Goal: Task Accomplishment & Management: Manage account settings

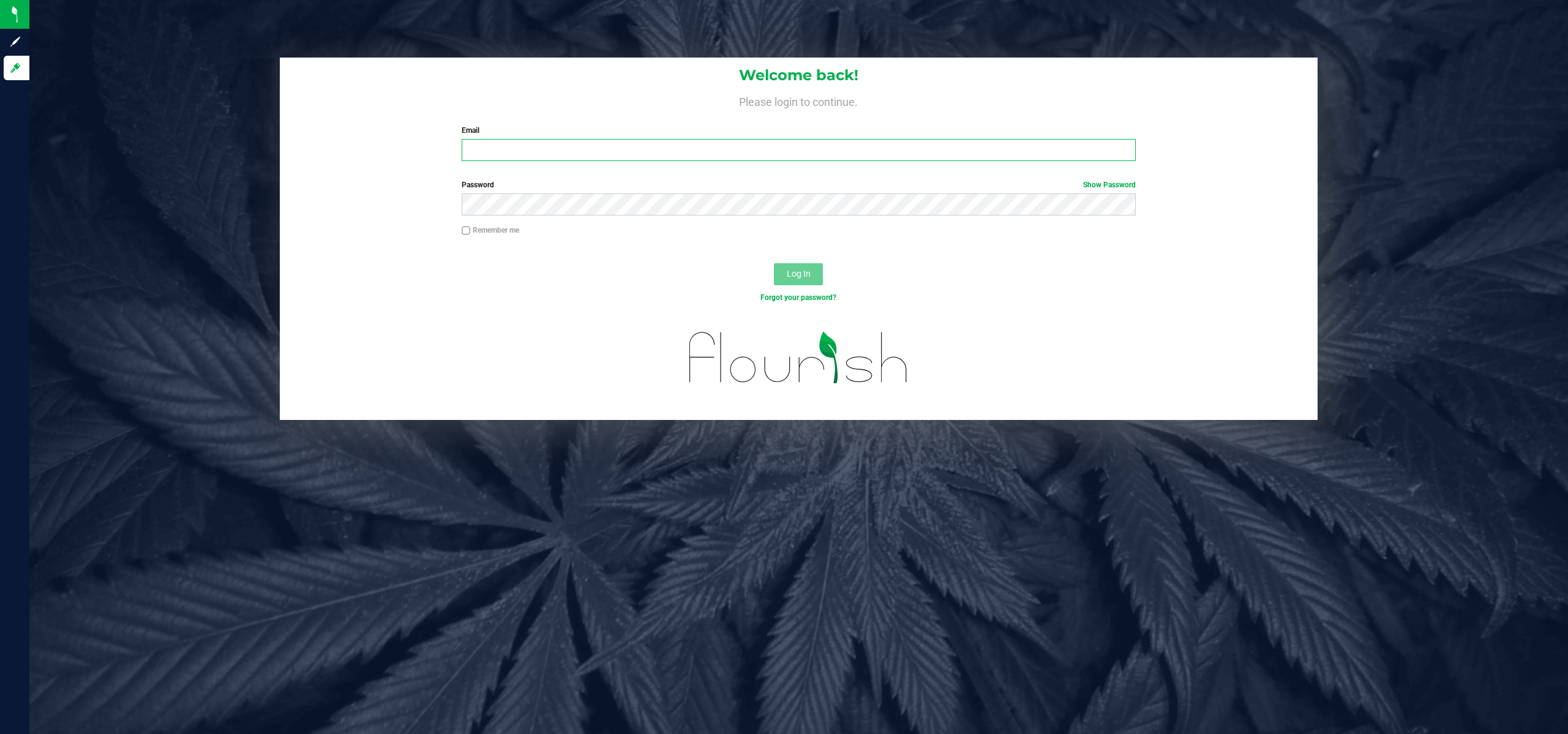
click at [511, 149] on input "Email" at bounding box center [798, 149] width 674 height 22
type input "PSTEPHENS@LIVEPARALLEL.COM"
click at [774, 263] on button "Log In" at bounding box center [797, 274] width 48 height 22
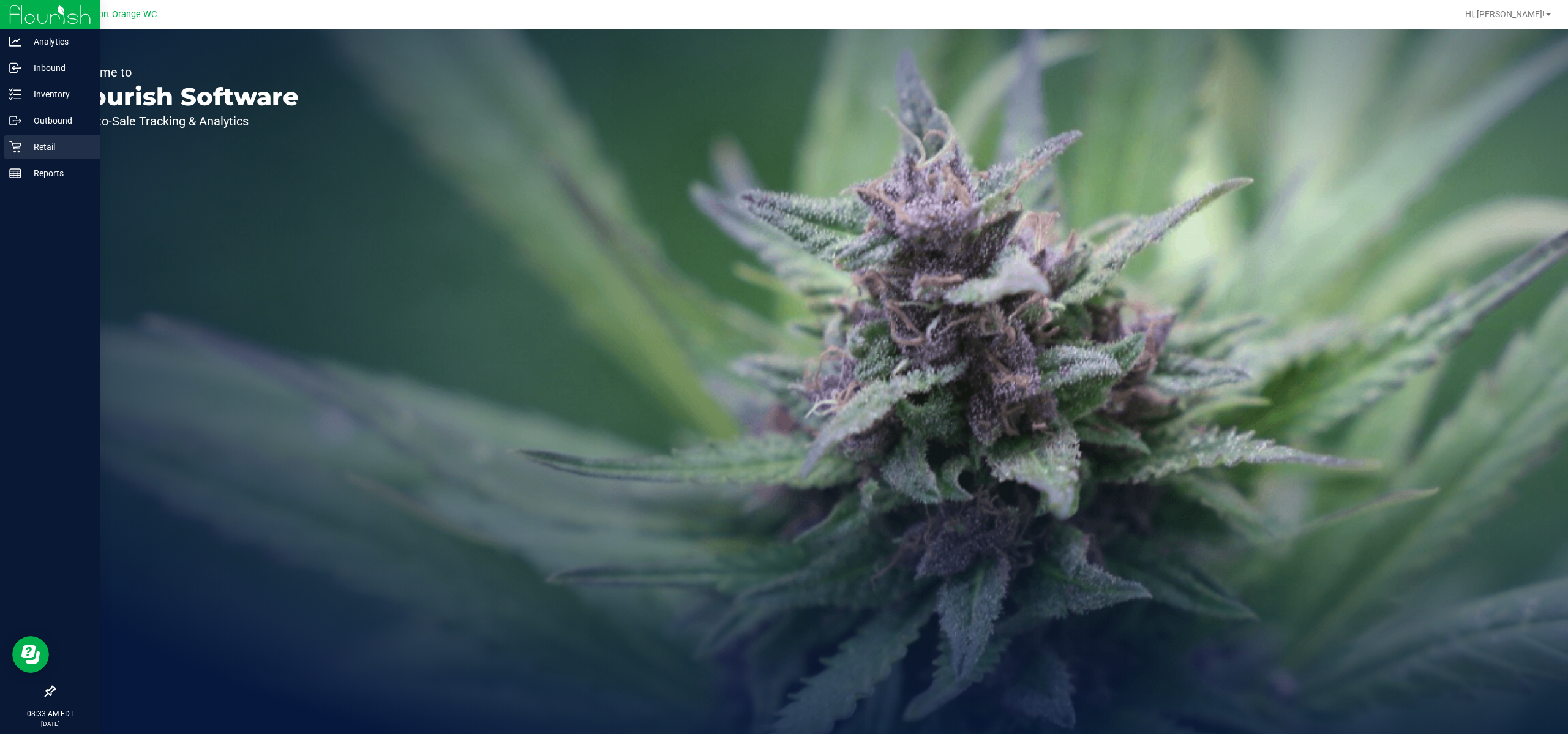
click at [17, 142] on icon at bounding box center [15, 146] width 12 height 12
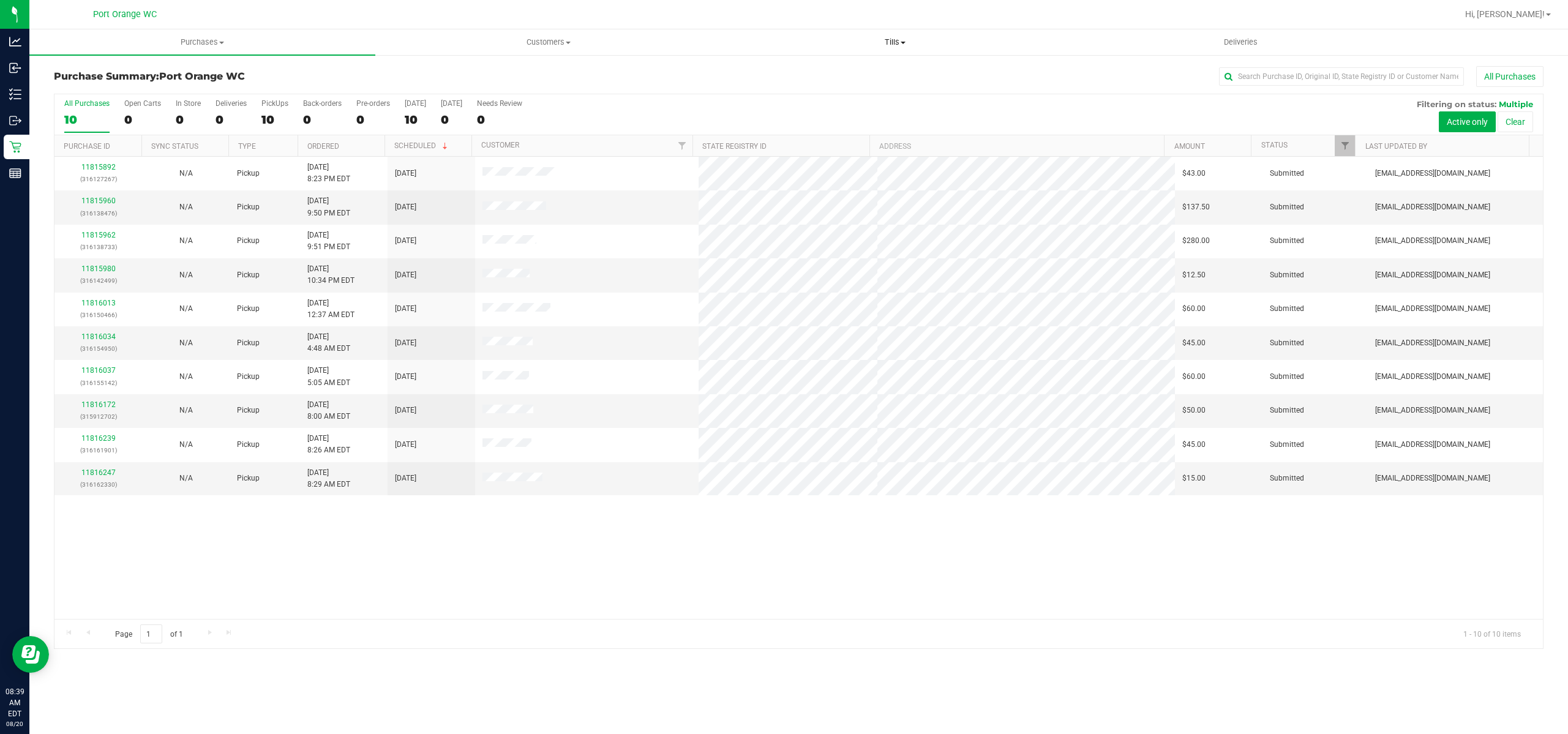
click at [897, 42] on span "Tills" at bounding box center [894, 42] width 344 height 11
click at [887, 72] on li "Manage tills" at bounding box center [894, 73] width 346 height 15
click at [887, 71] on li "Manage tills" at bounding box center [894, 73] width 346 height 15
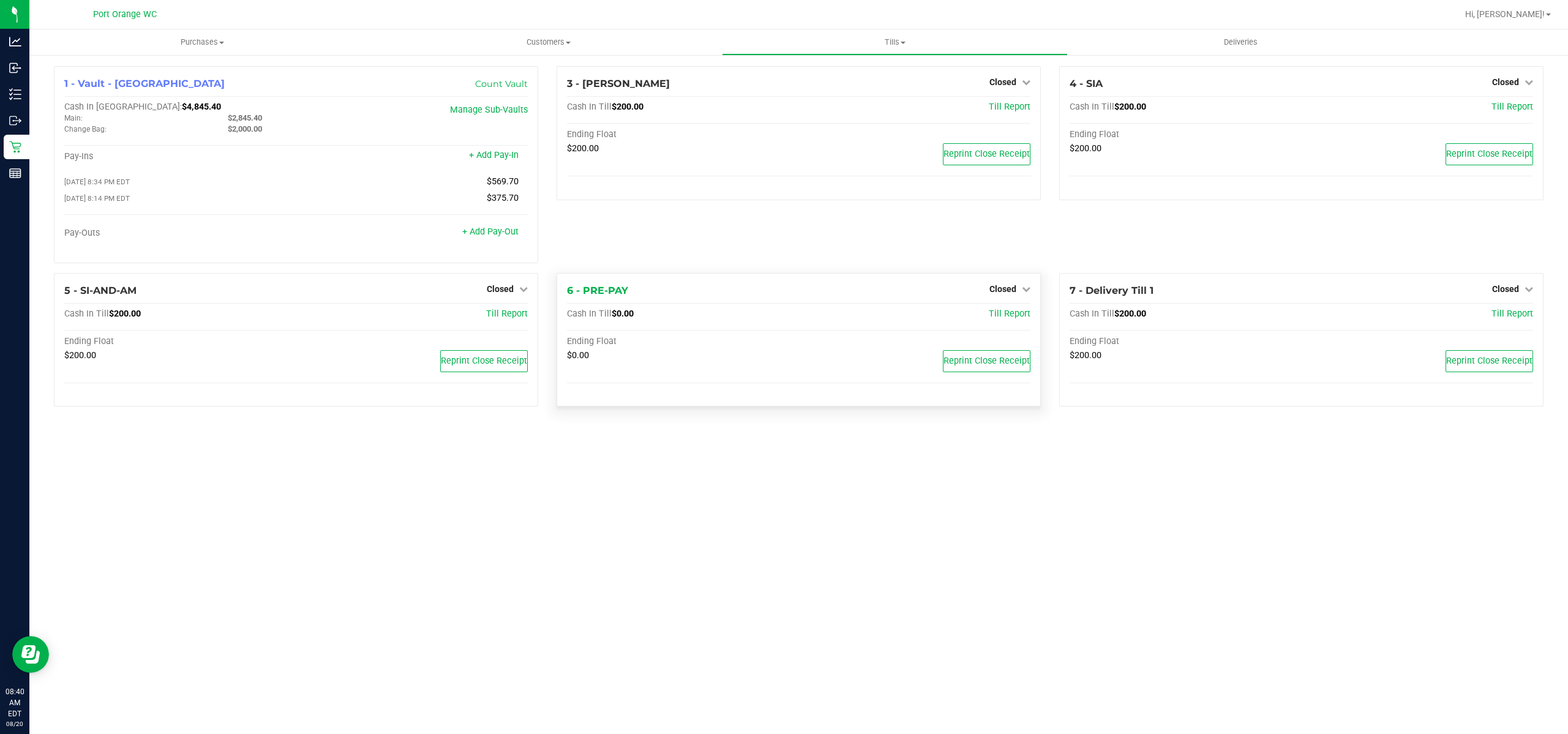
click at [1011, 285] on div "Closed" at bounding box center [1009, 289] width 41 height 15
click at [1014, 292] on span "Closed" at bounding box center [1002, 289] width 27 height 10
click at [1017, 313] on link "Open Till" at bounding box center [1002, 314] width 33 height 10
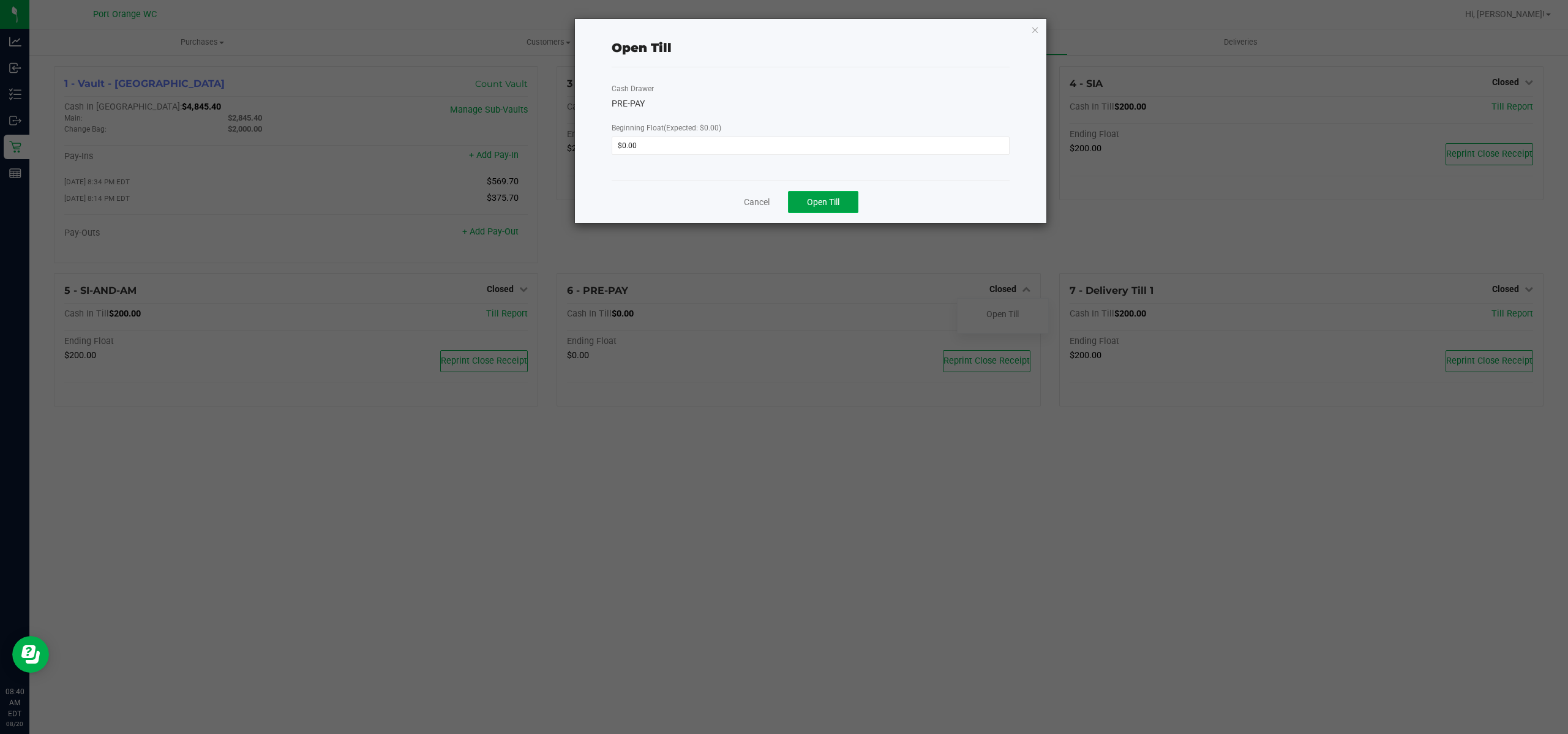
click at [831, 202] on span "Open Till" at bounding box center [823, 202] width 33 height 10
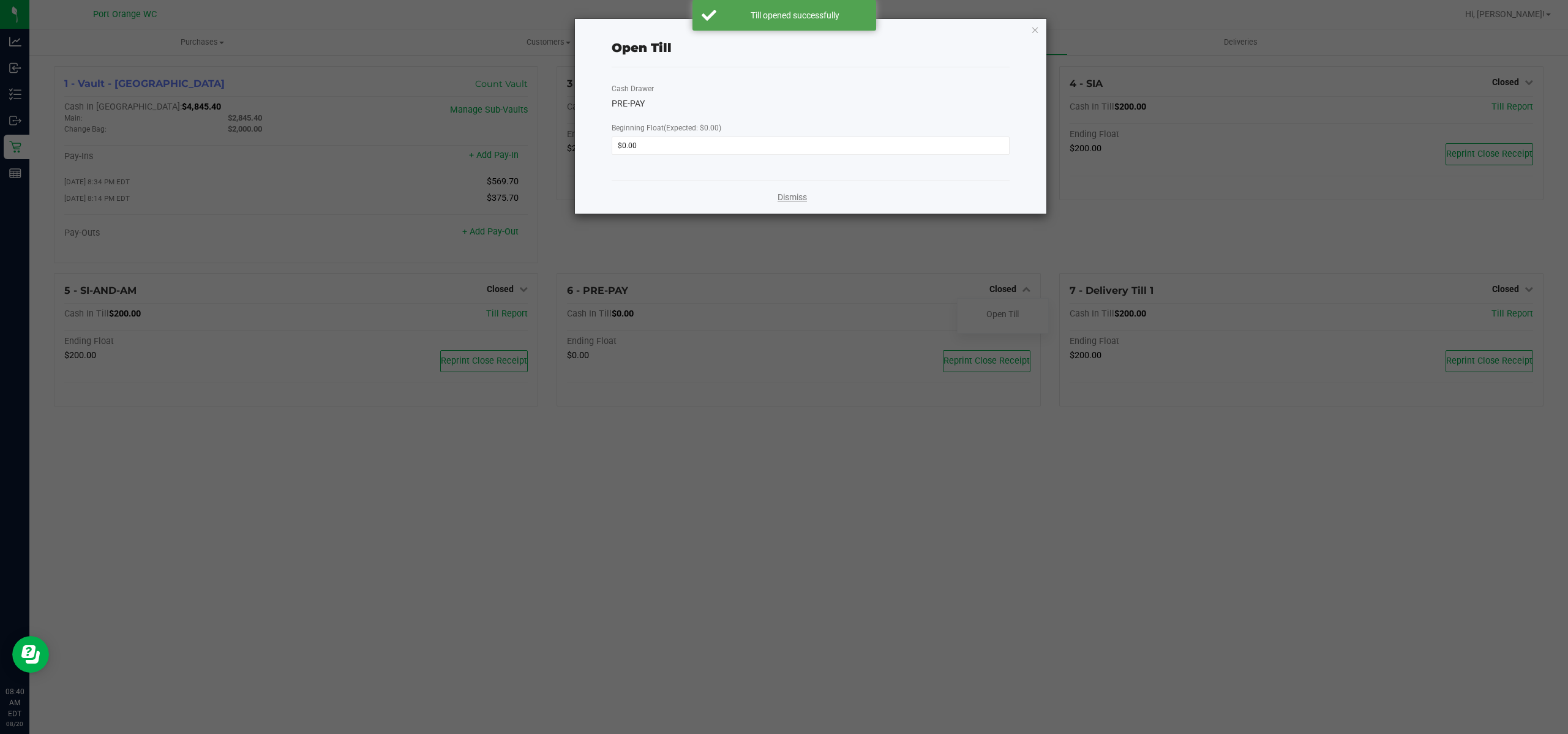
click at [791, 195] on link "Dismiss" at bounding box center [792, 197] width 30 height 13
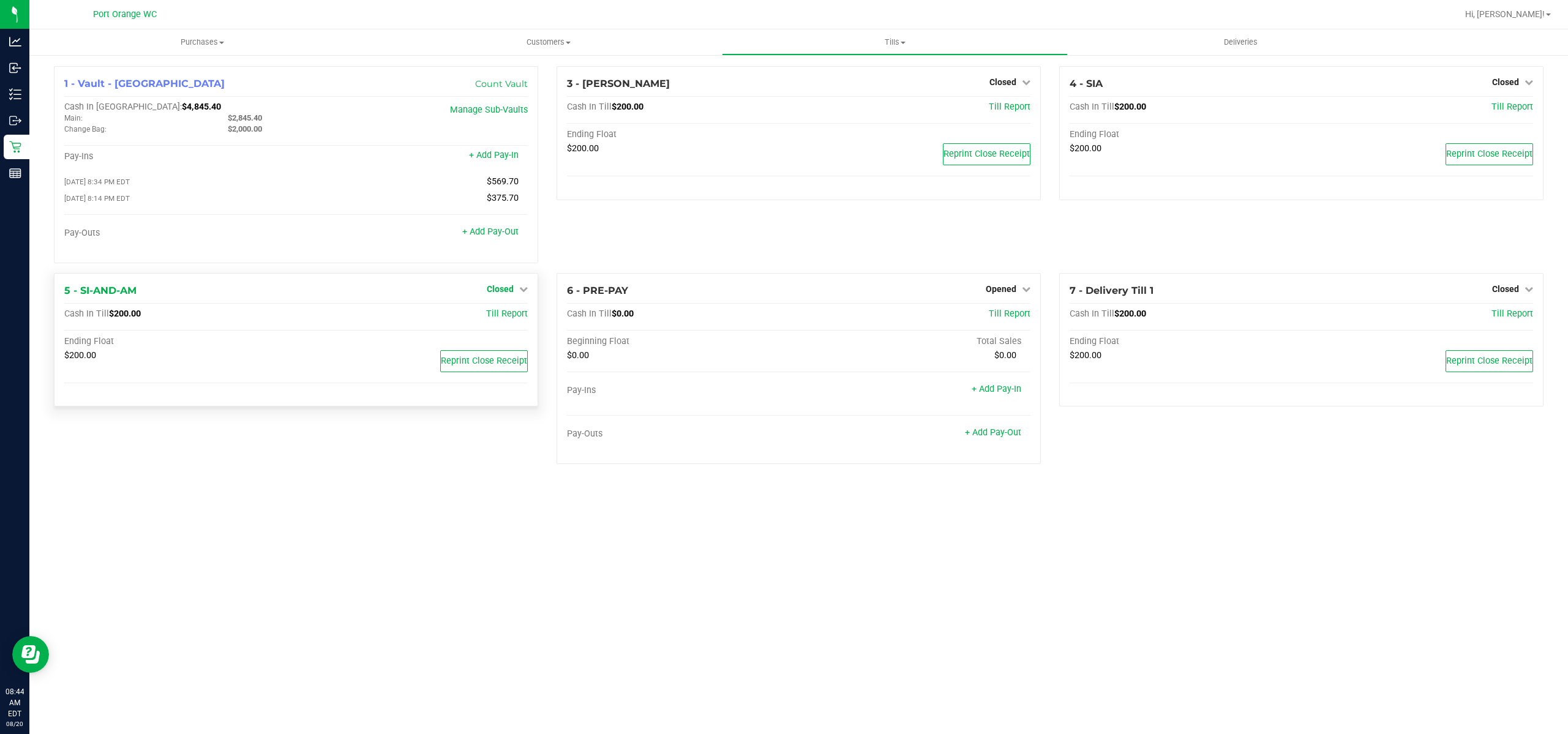
click at [513, 293] on link "Closed" at bounding box center [507, 289] width 41 height 10
click at [504, 311] on link "Open Till" at bounding box center [500, 314] width 33 height 10
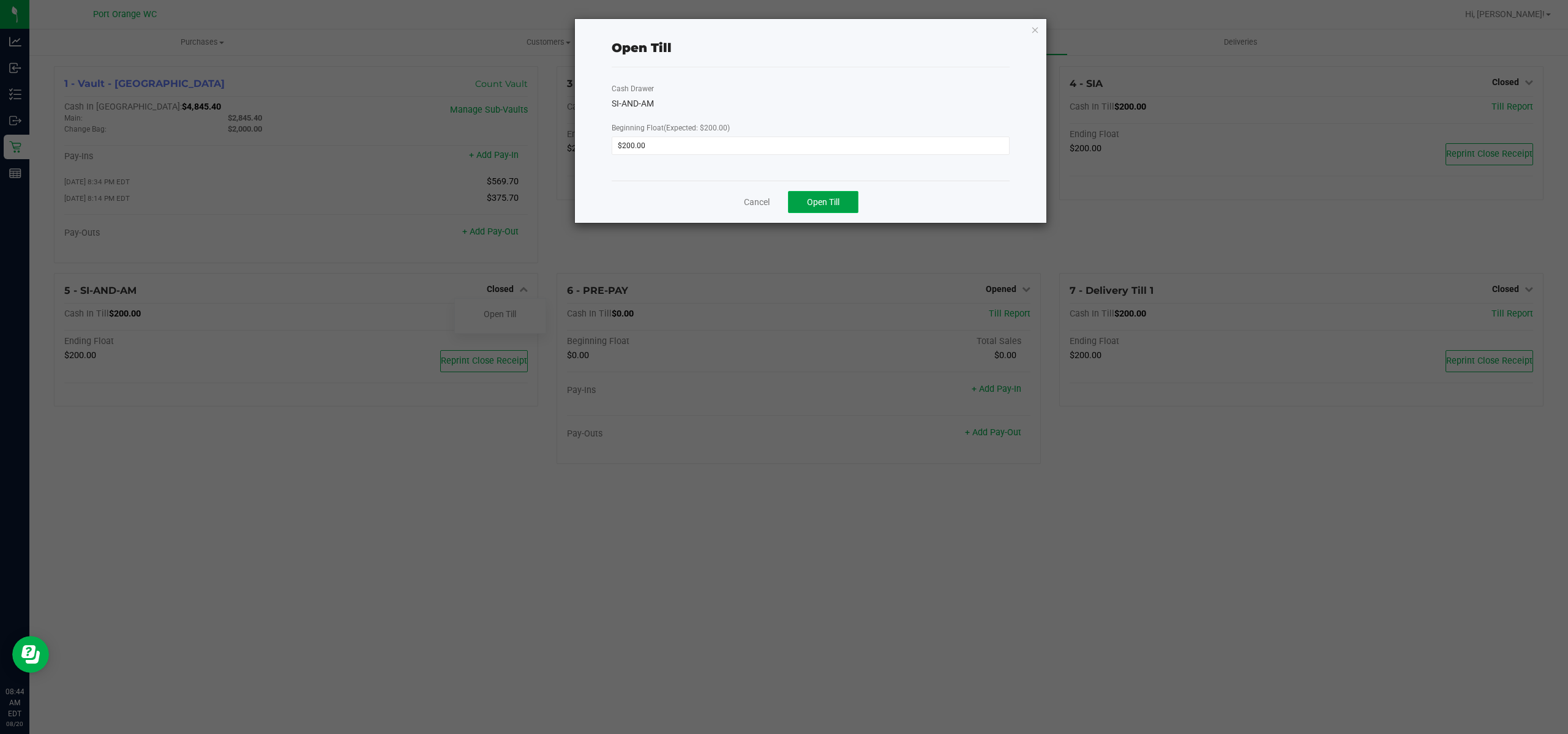
click at [836, 200] on span "Open Till" at bounding box center [823, 202] width 33 height 10
click at [796, 197] on link "Dismiss" at bounding box center [792, 197] width 30 height 13
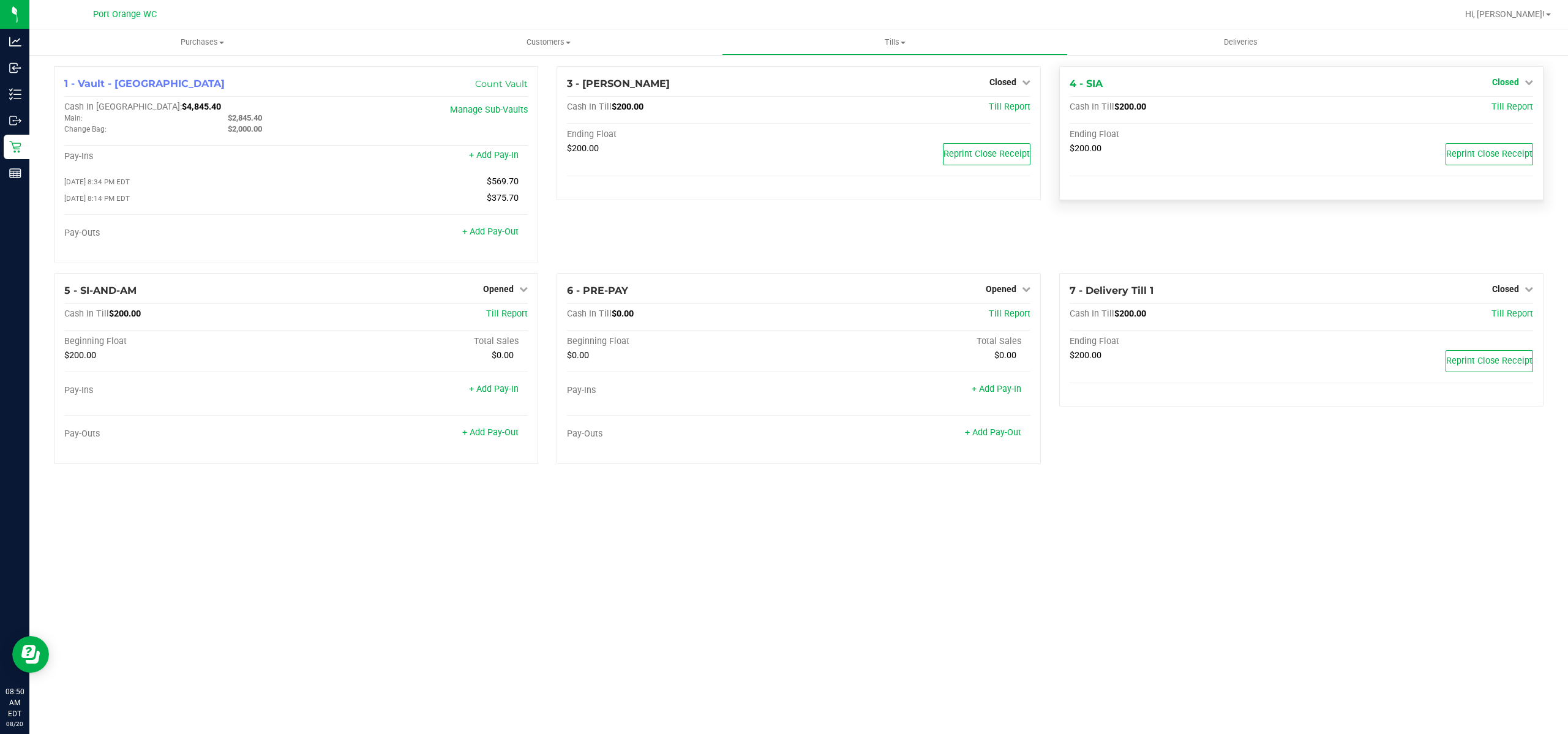
click at [1494, 82] on span "Closed" at bounding box center [1505, 82] width 27 height 10
click at [1518, 109] on link "Open Till" at bounding box center [1505, 108] width 33 height 10
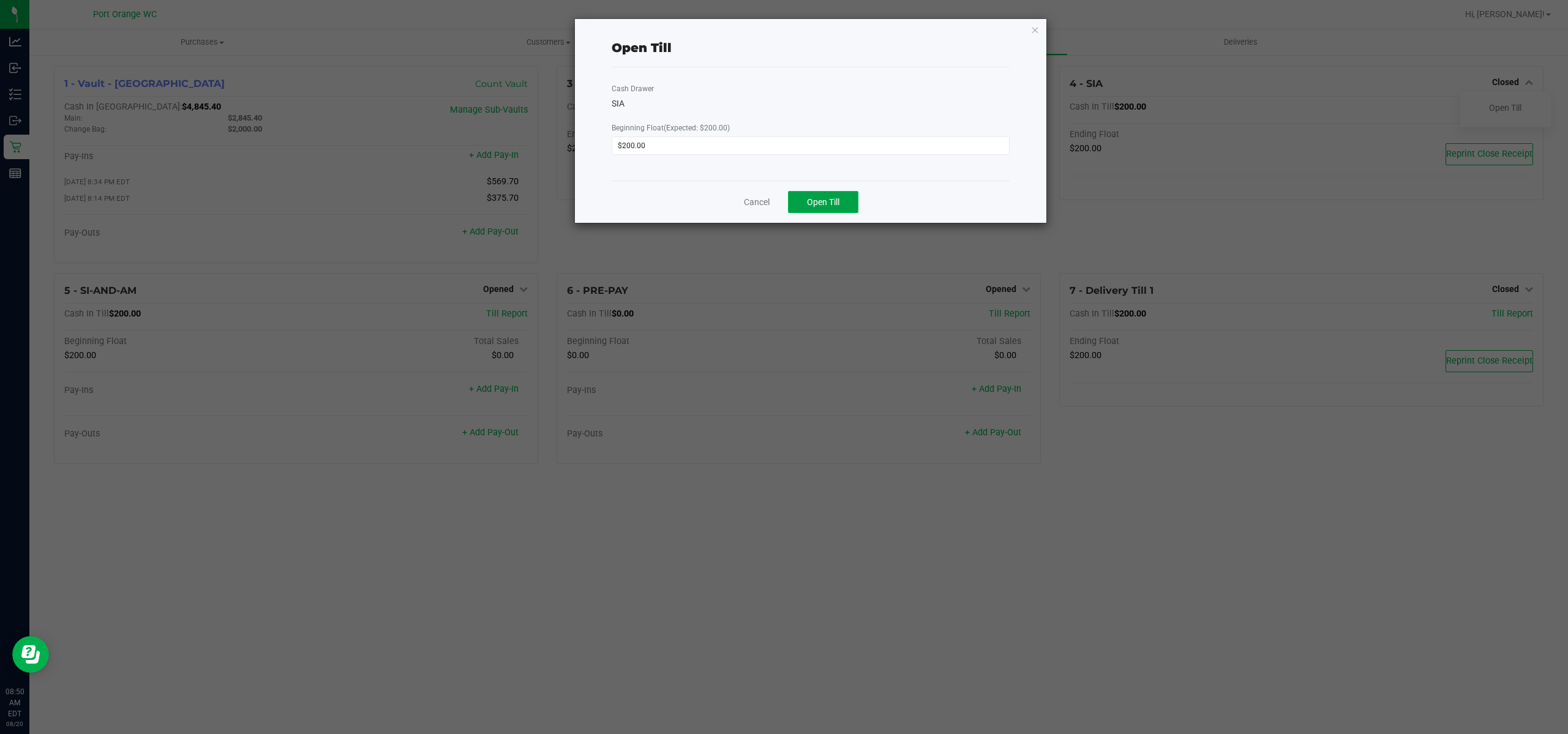
click at [846, 198] on button "Open Till" at bounding box center [822, 202] width 70 height 22
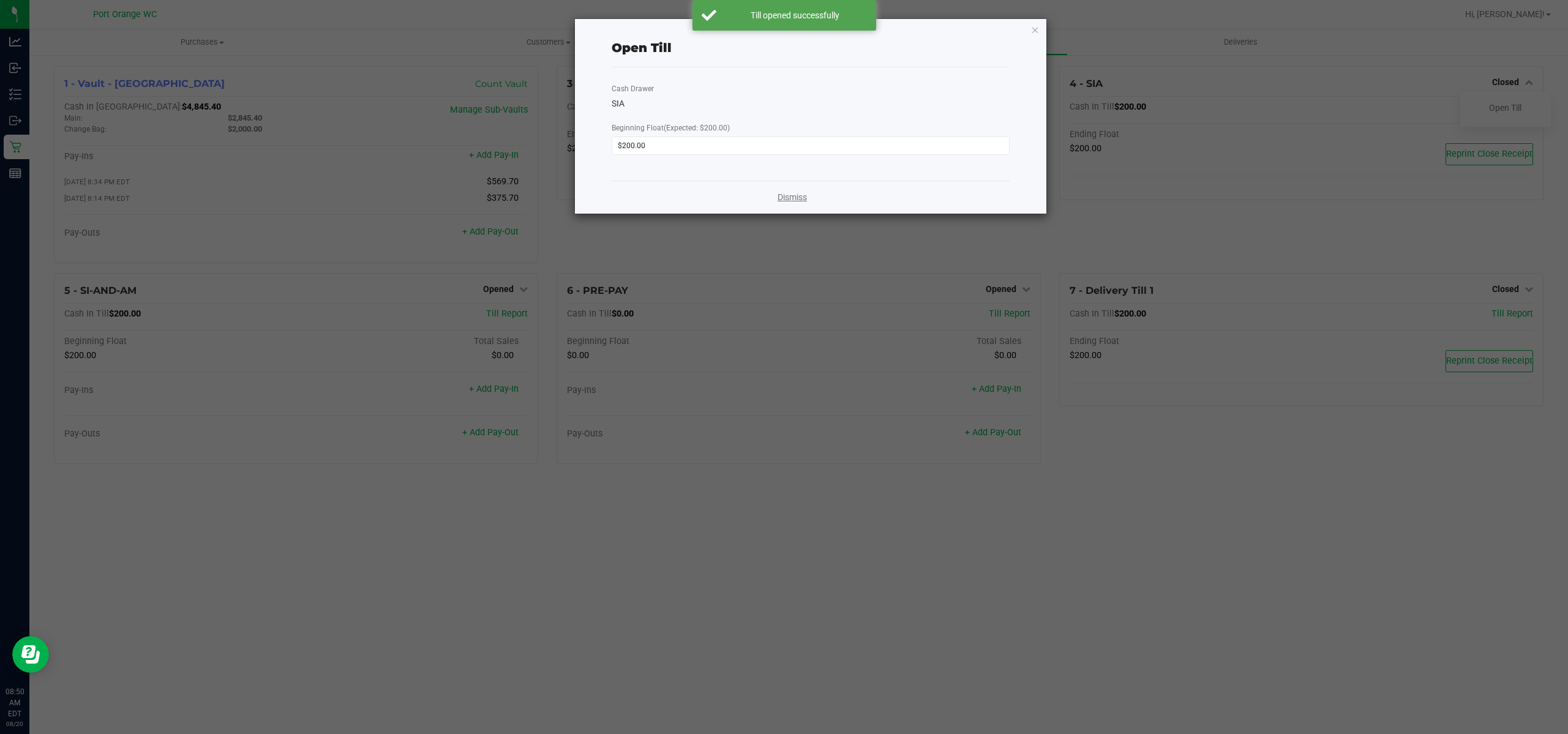
click at [799, 197] on link "Dismiss" at bounding box center [792, 197] width 30 height 13
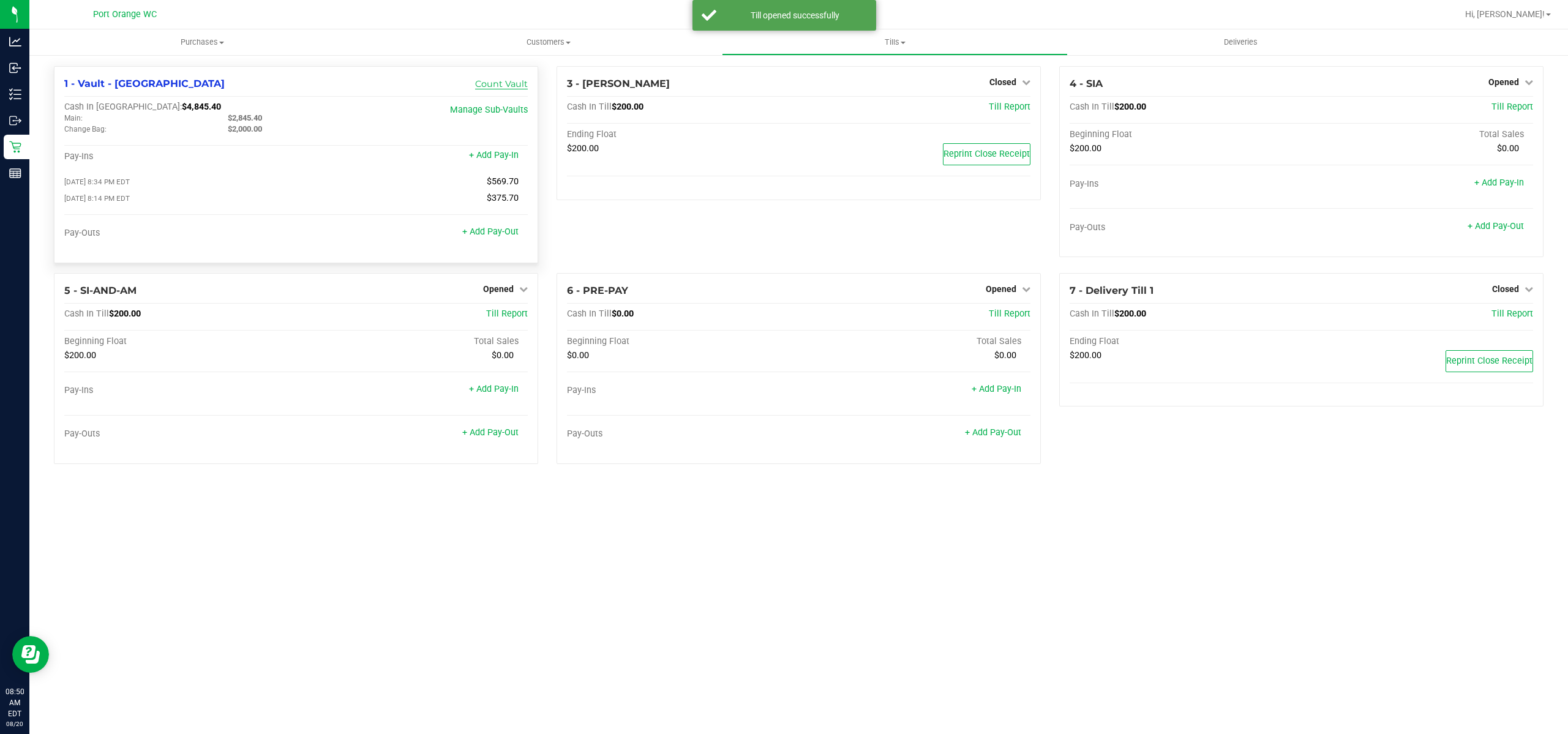
click at [502, 78] on link "Count Vault" at bounding box center [501, 83] width 52 height 11
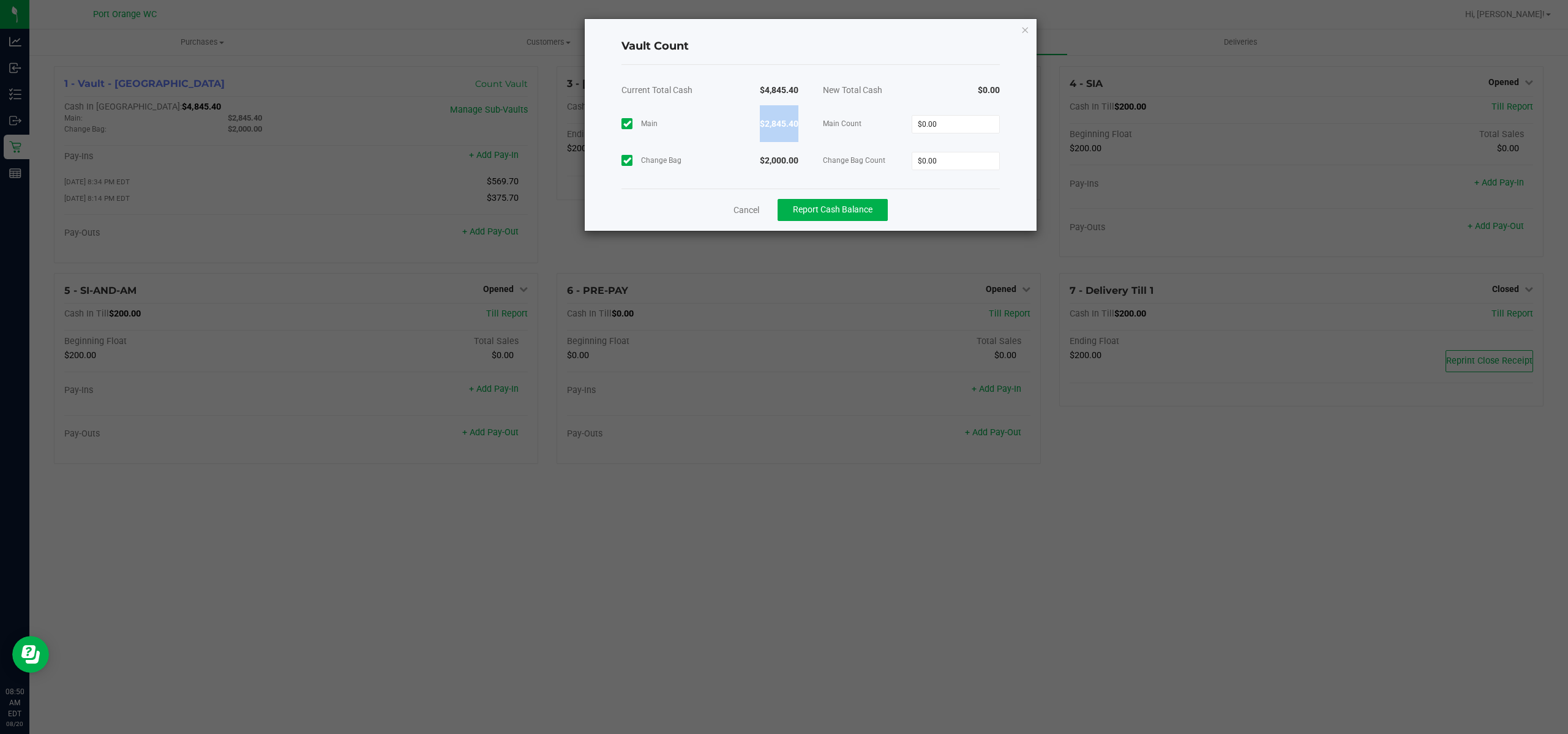
drag, startPoint x: 800, startPoint y: 130, endPoint x: 759, endPoint y: 124, distance: 41.4
click at [759, 124] on div "$2,845.40" at bounding box center [761, 123] width 101 height 37
copy strong "$2,845.40"
click at [942, 127] on input "0" at bounding box center [956, 124] width 87 height 17
paste input "2845.4"
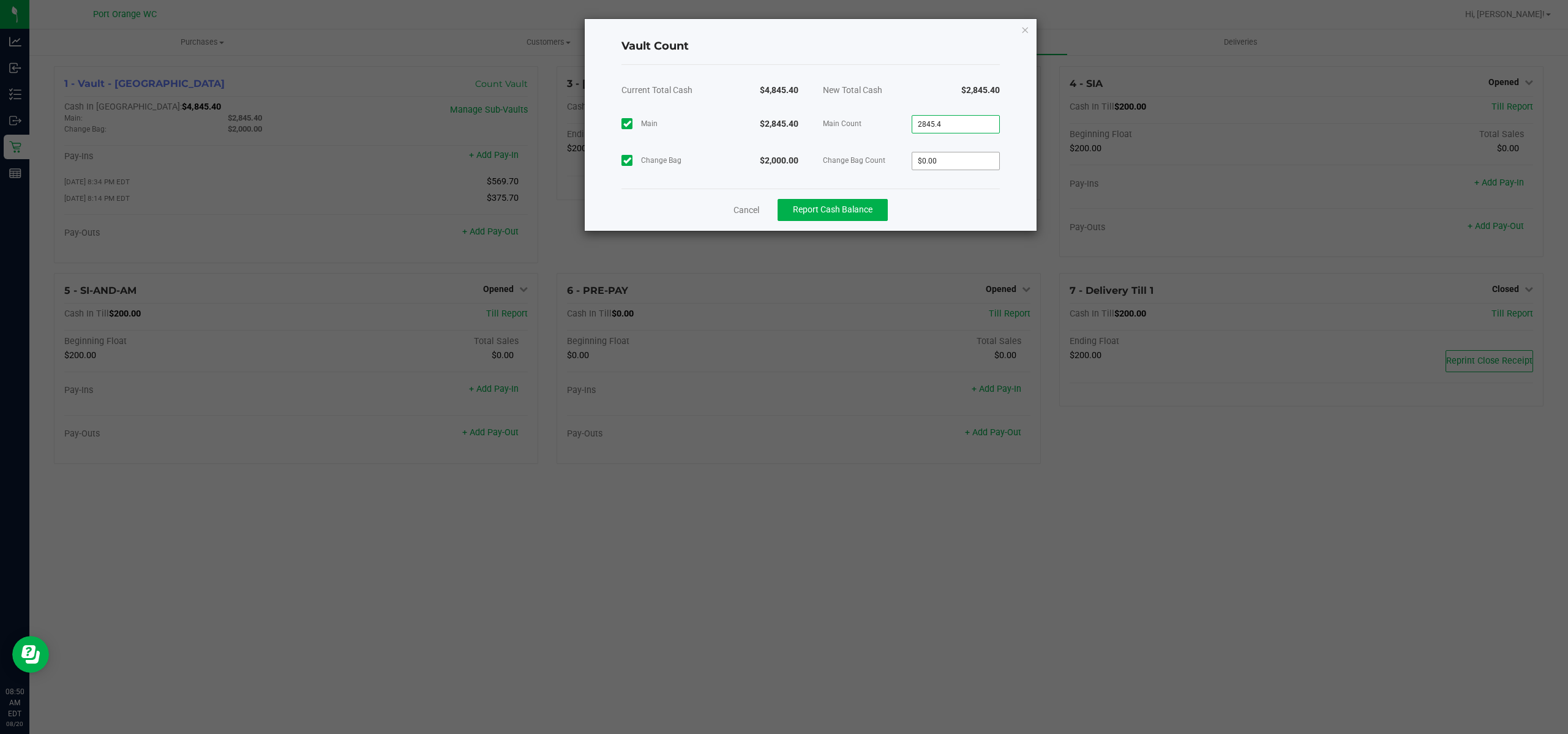
type input "$2,845.40"
click at [943, 163] on input "0" at bounding box center [956, 160] width 87 height 17
type input "$2,000.00"
click at [868, 205] on span "Report Cash Balance" at bounding box center [832, 210] width 79 height 10
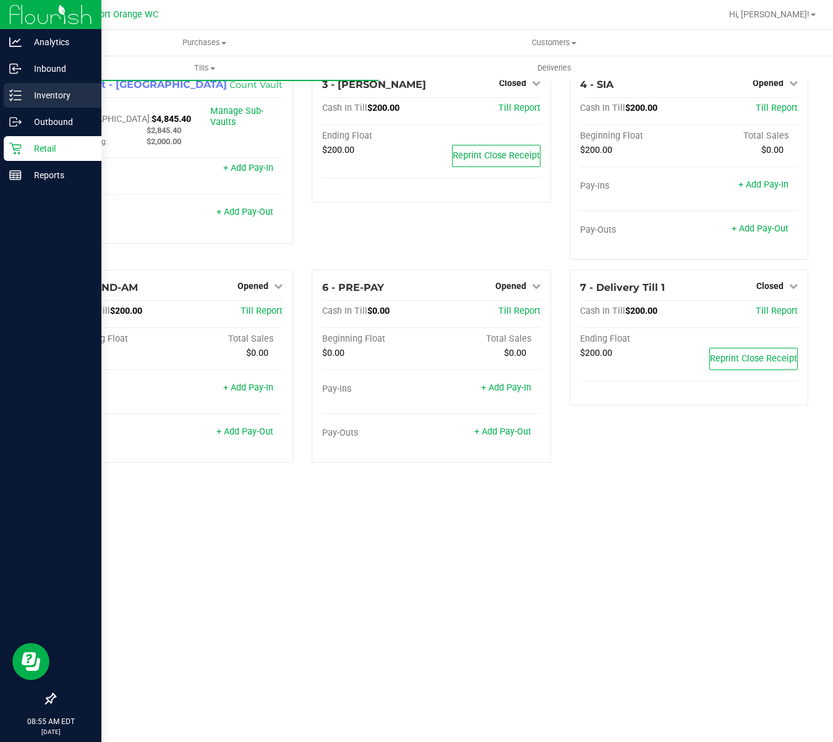
click at [14, 96] on icon at bounding box center [15, 95] width 12 height 12
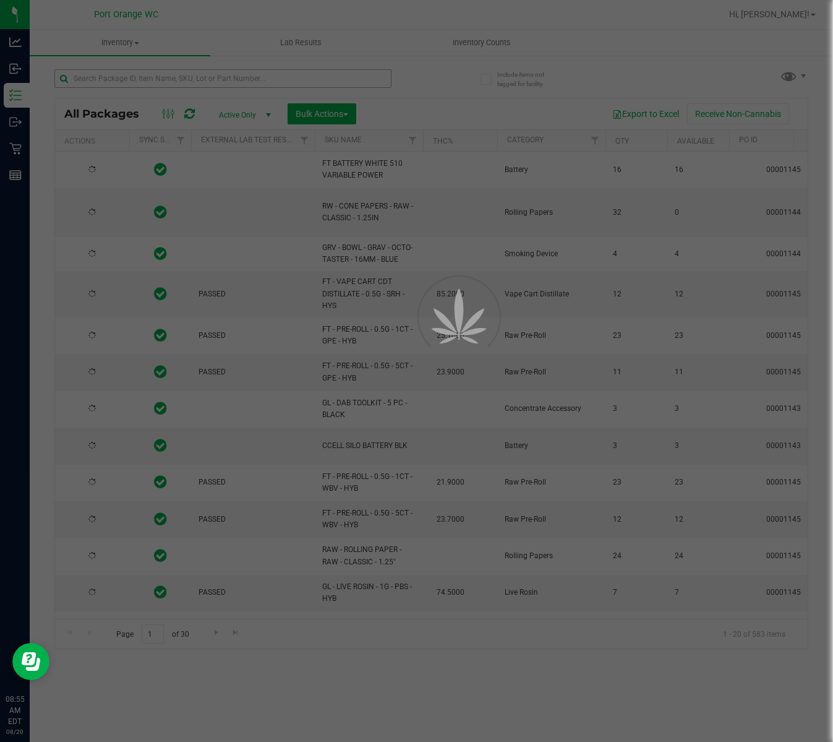
click at [176, 77] on div at bounding box center [416, 371] width 833 height 742
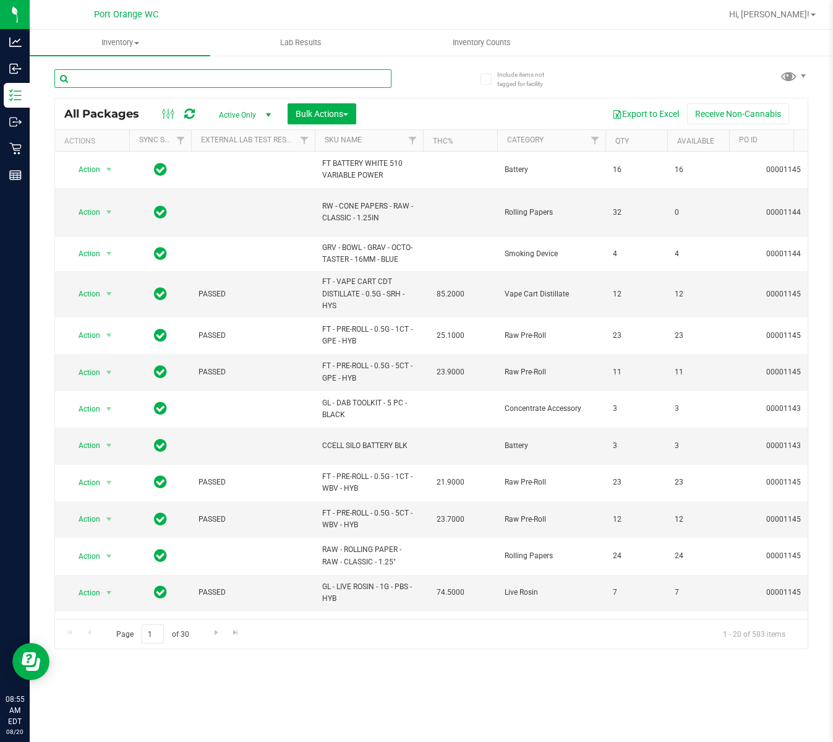
click at [176, 77] on input "text" at bounding box center [222, 78] width 337 height 19
type input "2804513727024966"
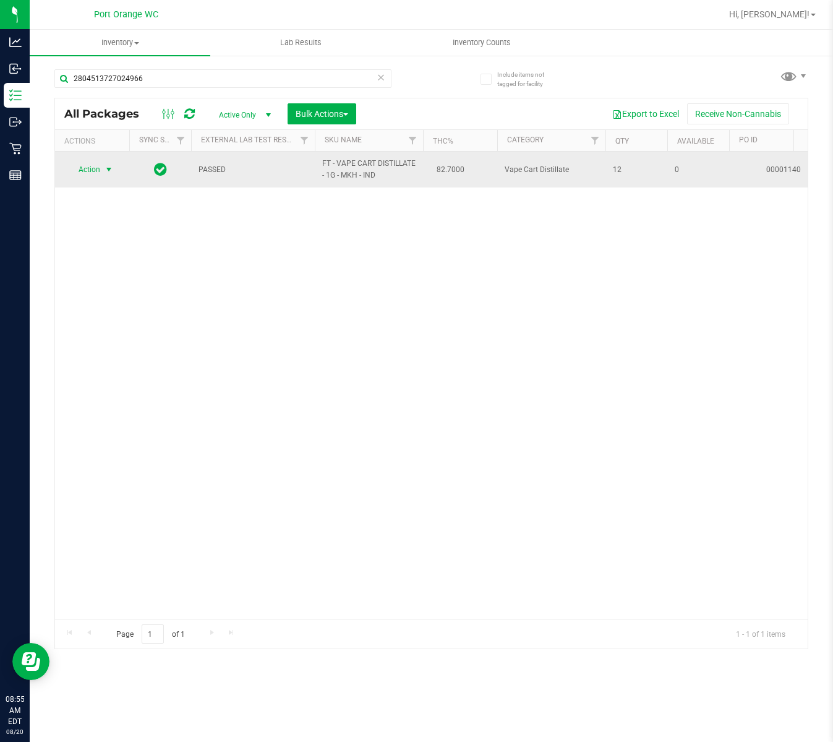
click at [95, 165] on span "Action" at bounding box center [83, 169] width 33 height 17
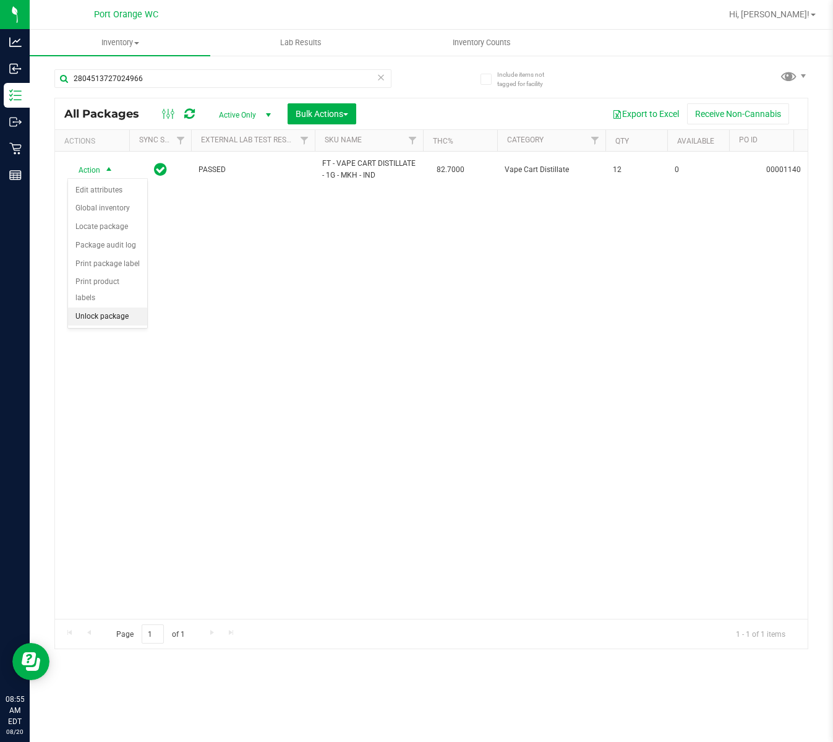
click at [120, 308] on li "Unlock package" at bounding box center [107, 317] width 79 height 19
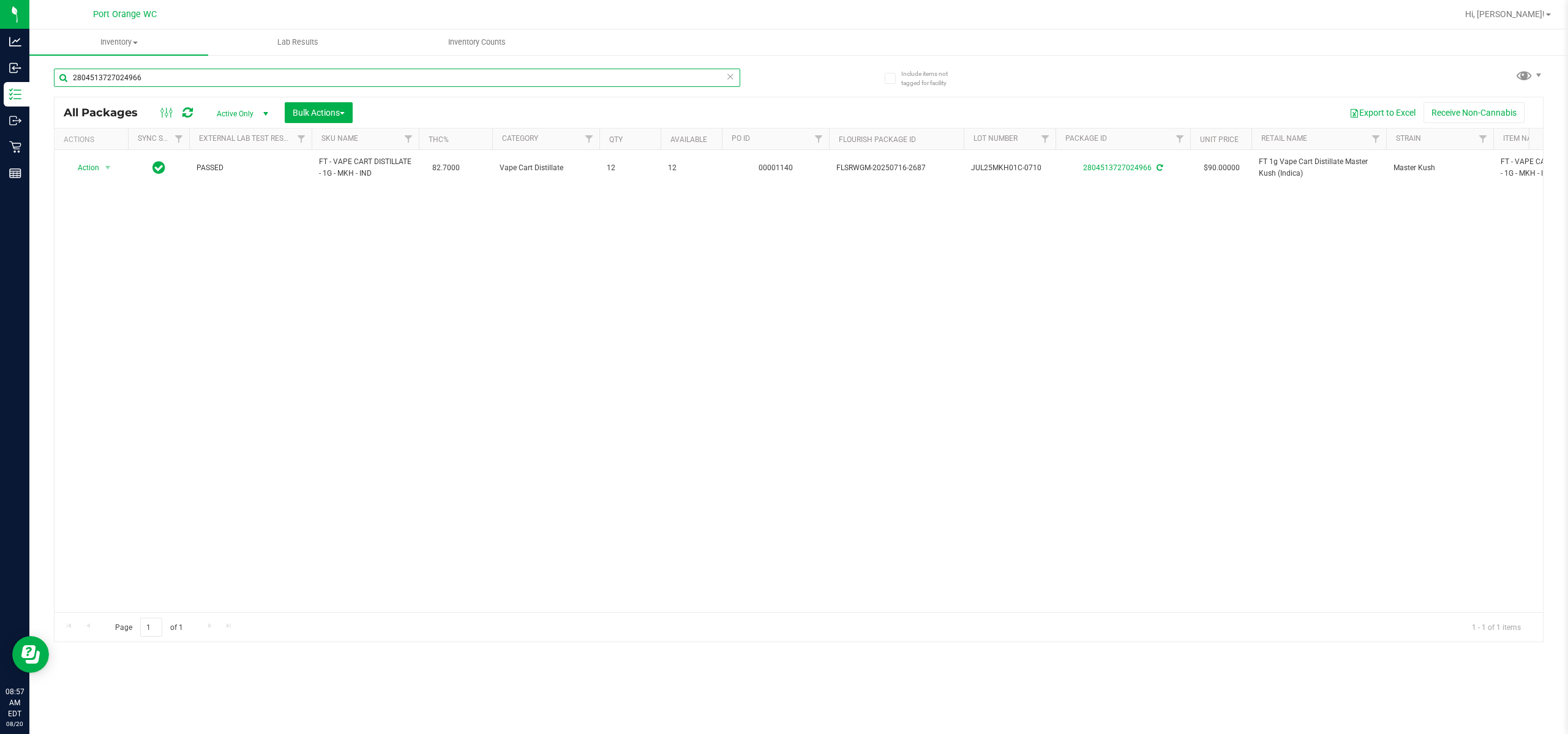
click at [369, 70] on input "2804513727024966" at bounding box center [397, 77] width 687 height 19
type input "6016888043549813"
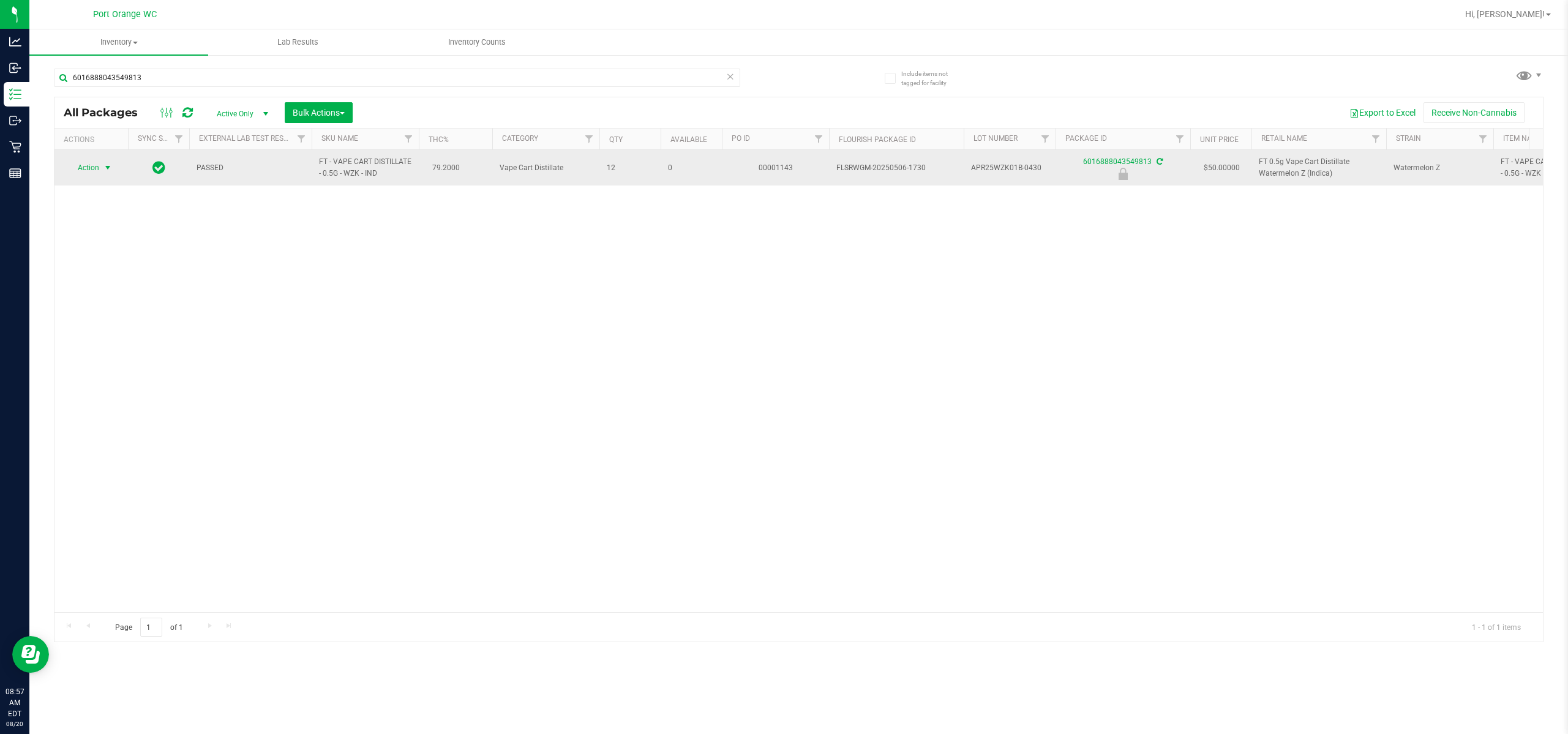
click at [91, 162] on span "Action" at bounding box center [82, 167] width 33 height 17
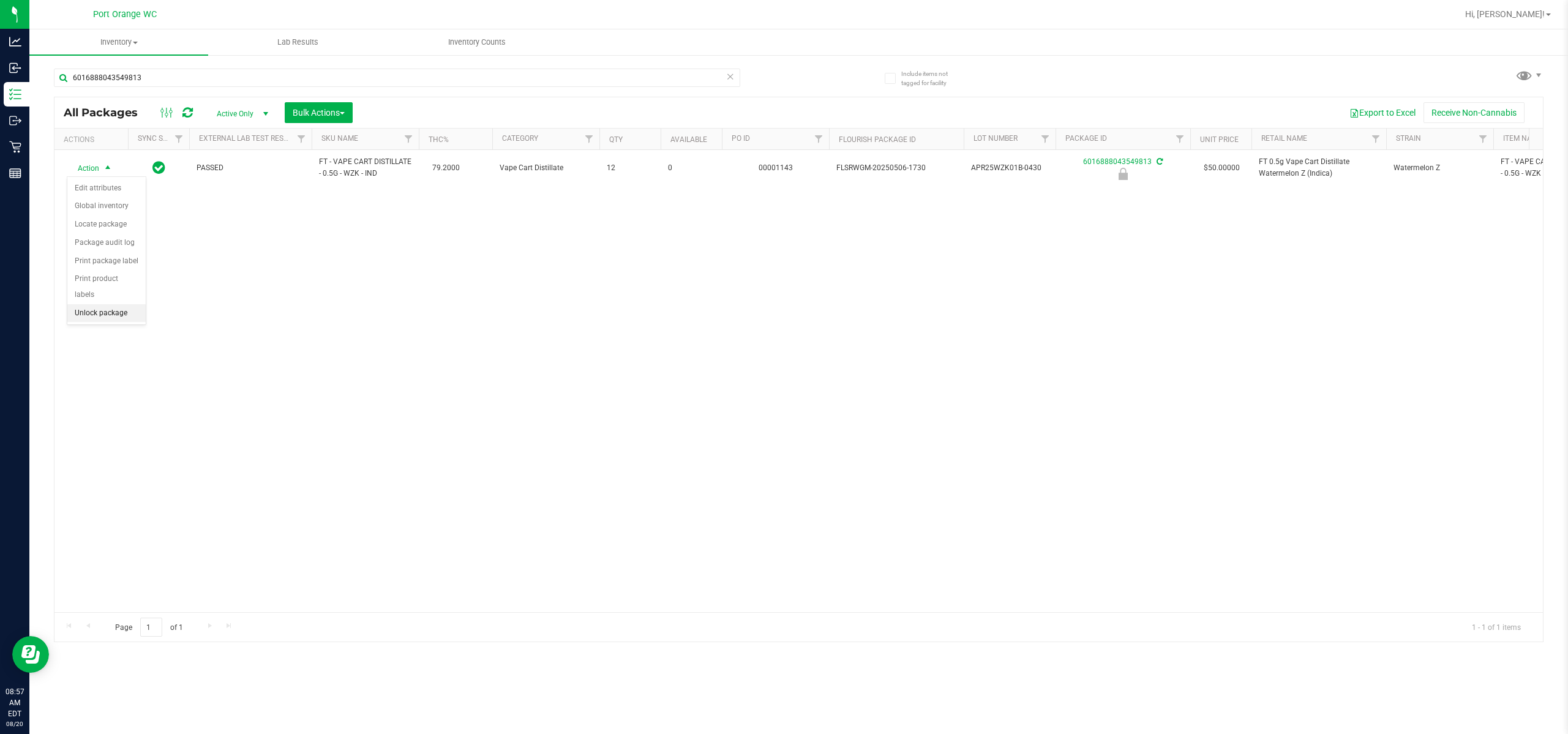
click at [122, 305] on li "Unlock package" at bounding box center [106, 314] width 78 height 19
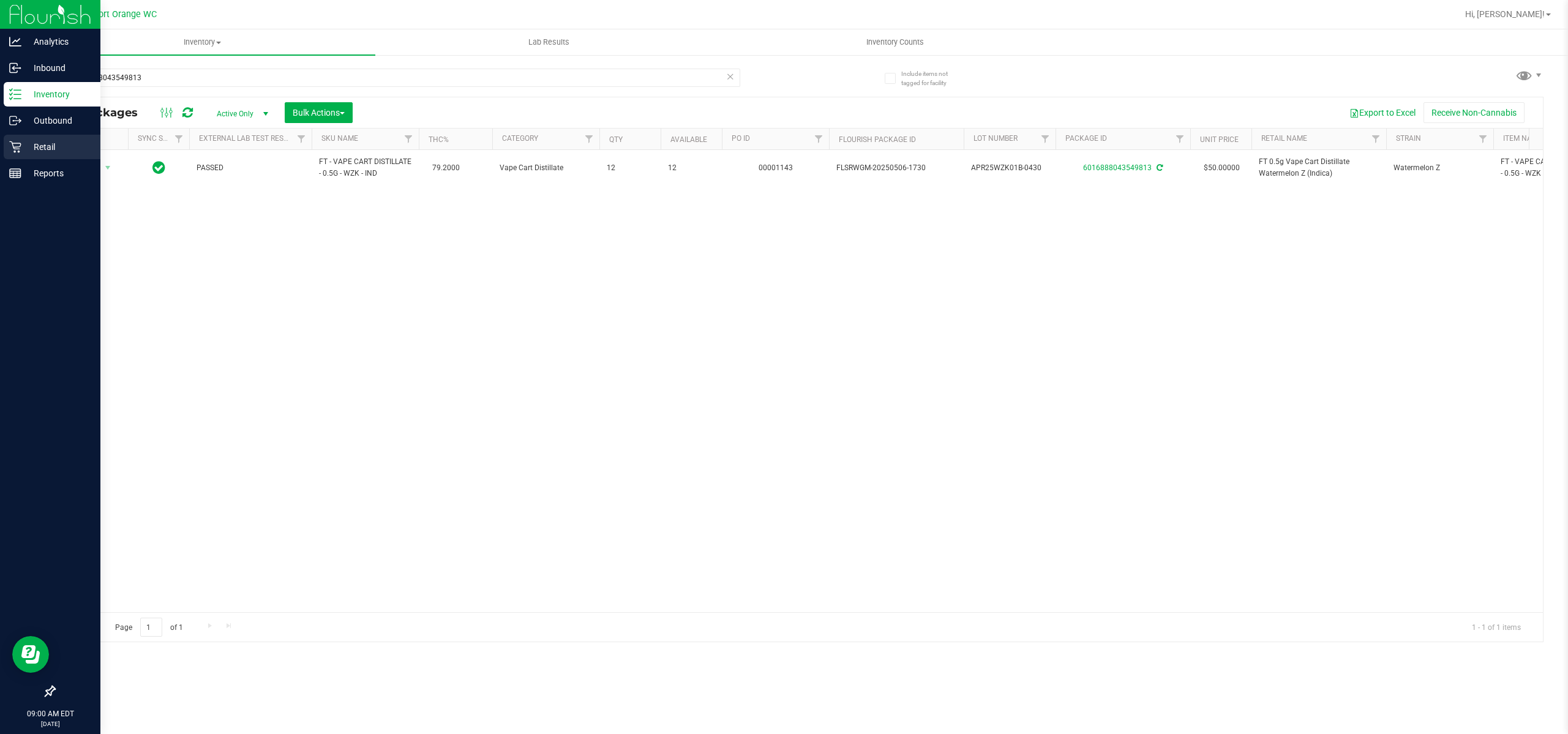
click at [24, 149] on p "Retail" at bounding box center [58, 146] width 73 height 15
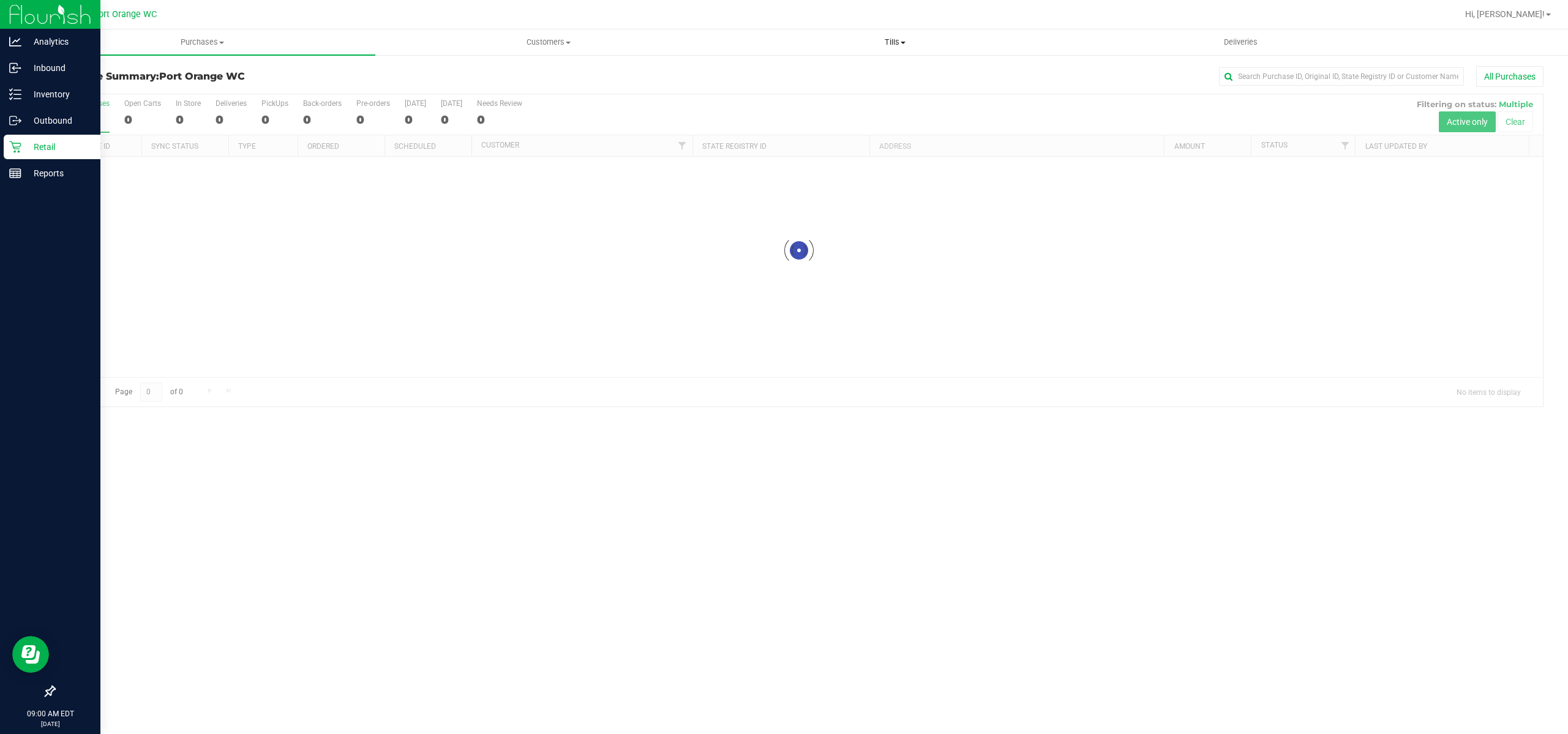
click at [893, 47] on uib-tab-heading "Tills Manage tills Reconcile e-payments" at bounding box center [894, 42] width 344 height 25
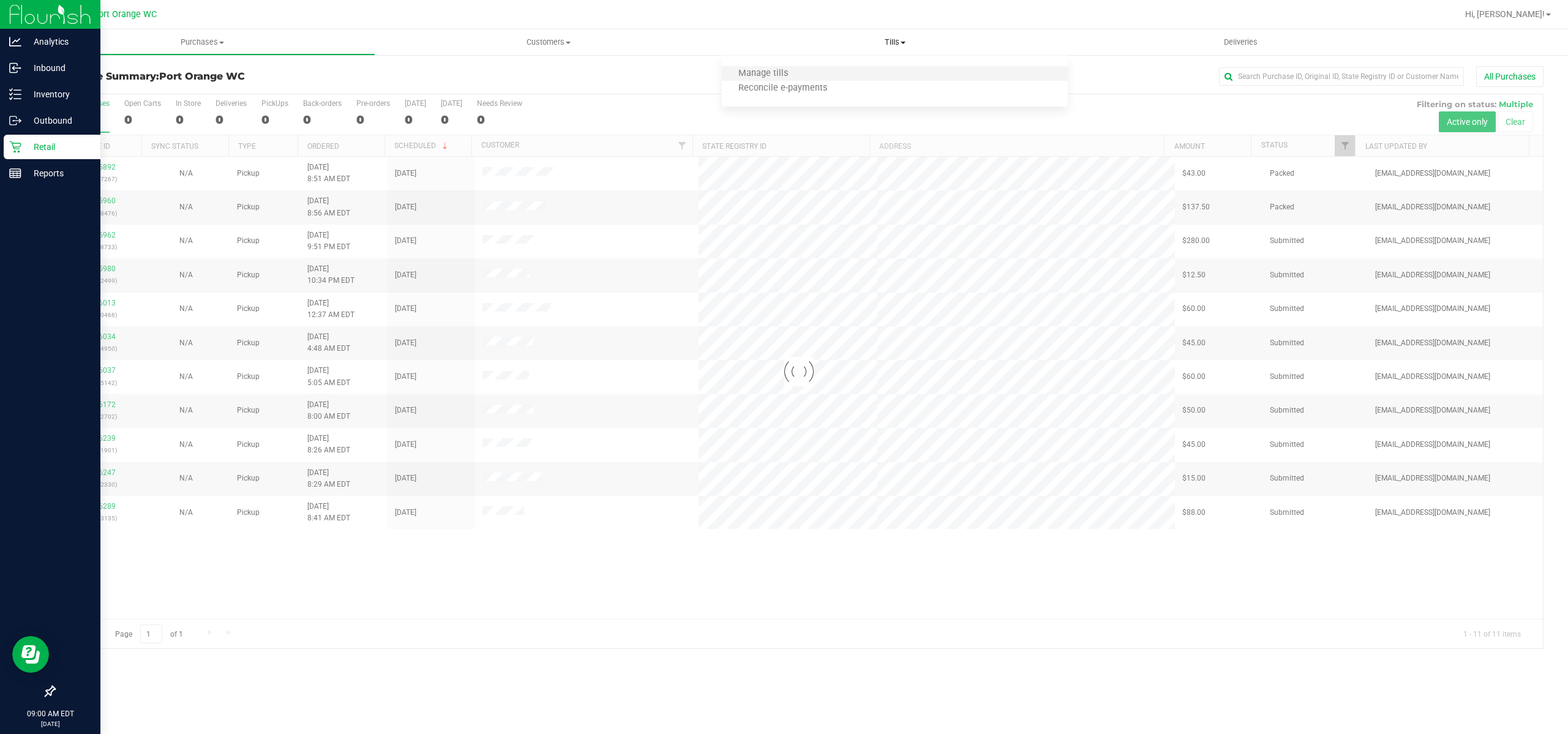
click at [864, 70] on li "Manage tills" at bounding box center [894, 73] width 346 height 15
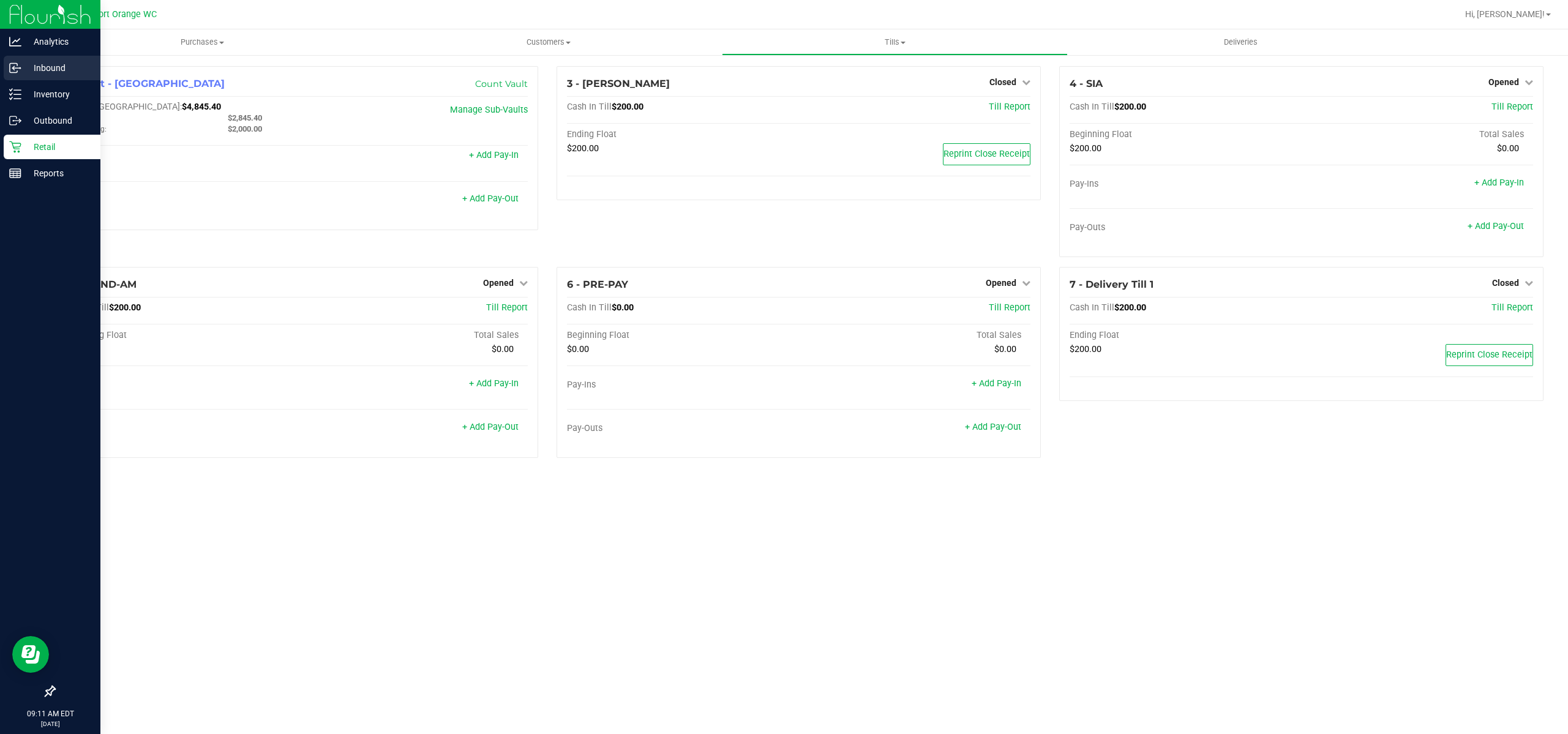
click at [45, 64] on p "Inbound" at bounding box center [58, 67] width 73 height 15
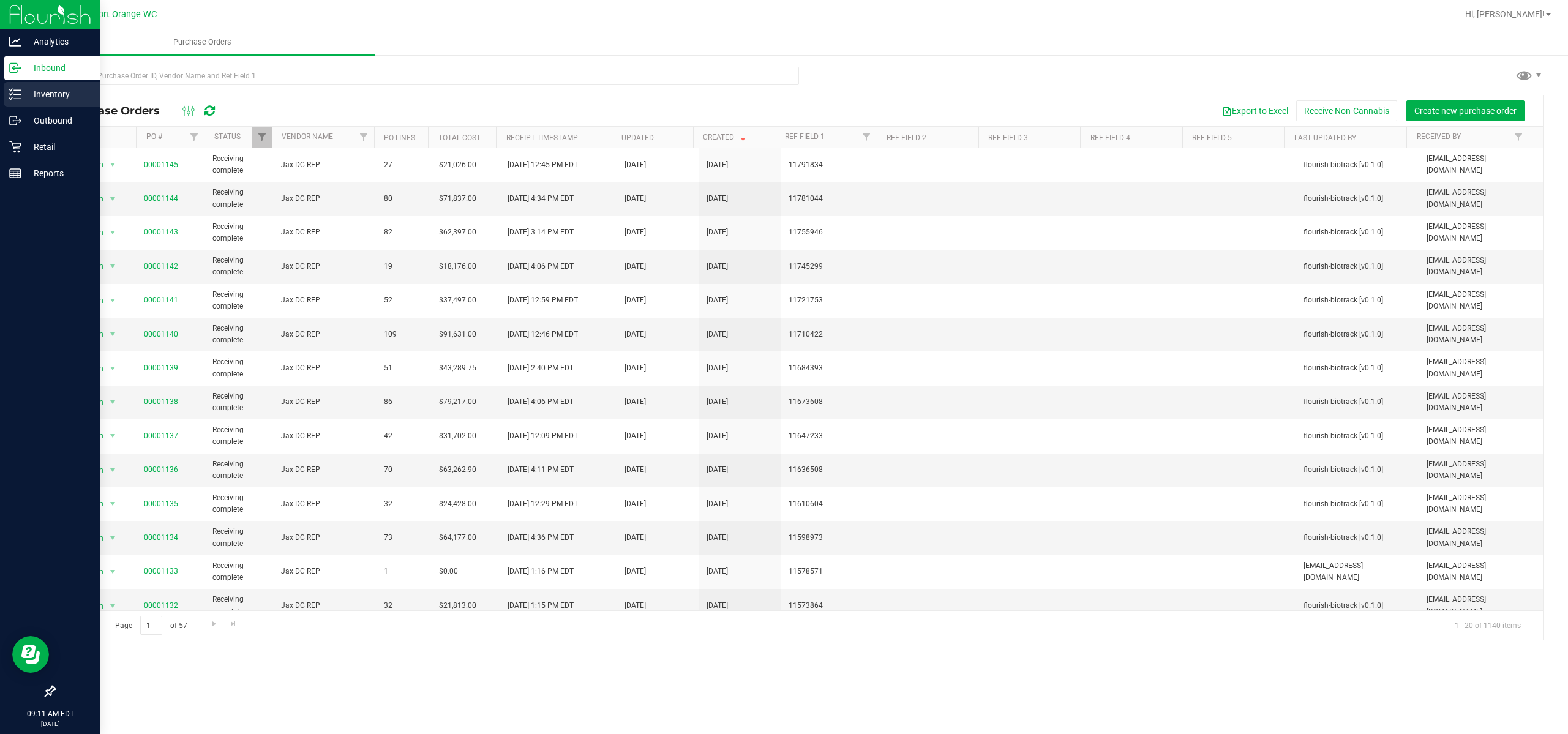
click at [63, 100] on p "Inventory" at bounding box center [58, 94] width 73 height 15
